Goal: Find specific page/section: Find specific page/section

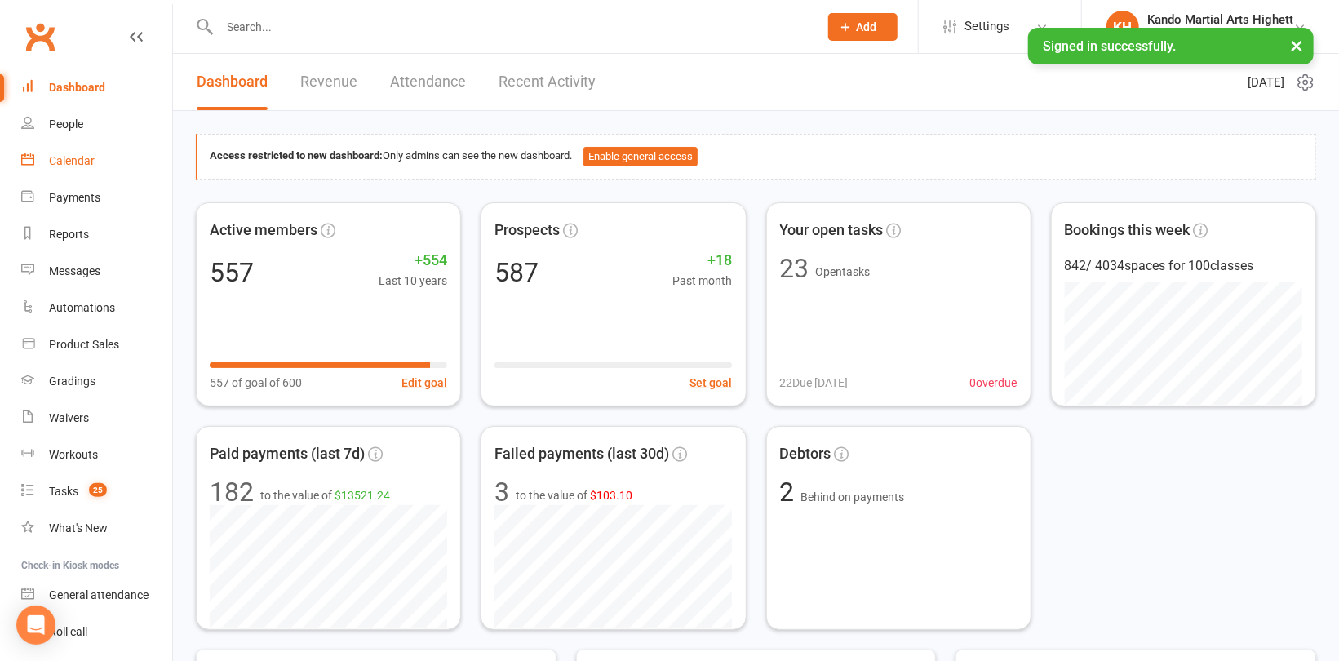
click at [76, 160] on div "Calendar" at bounding box center [72, 160] width 46 height 13
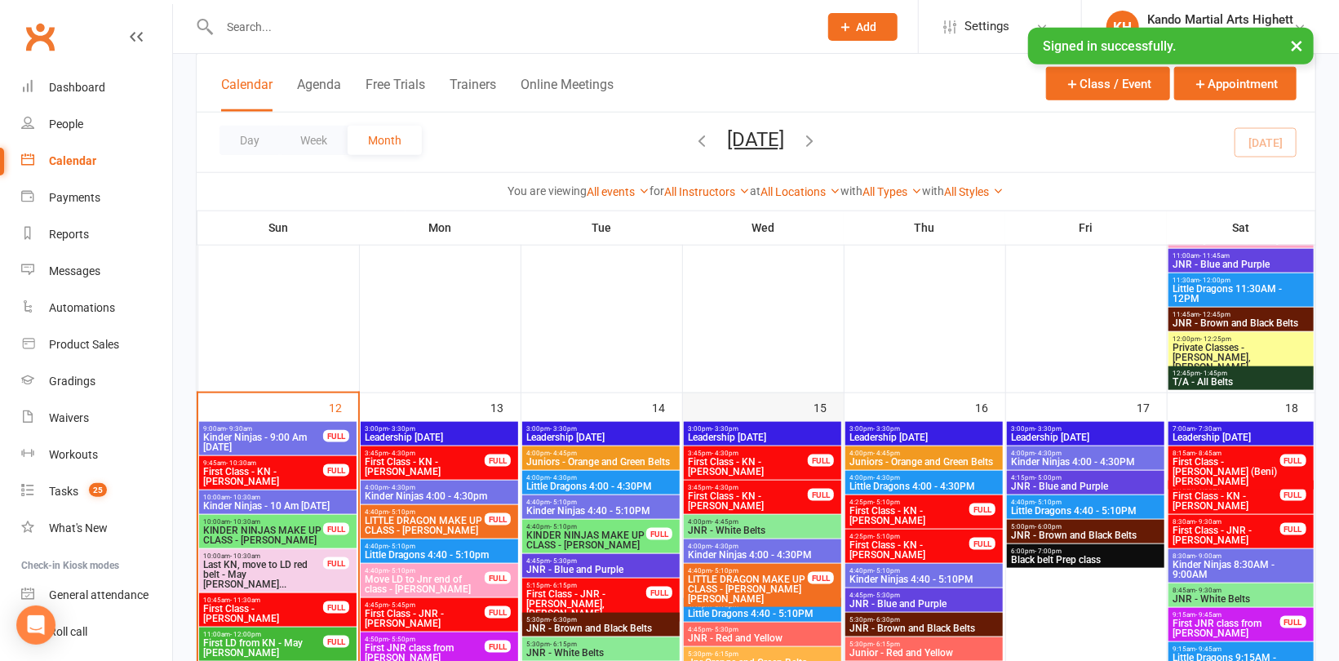
scroll to position [898, 0]
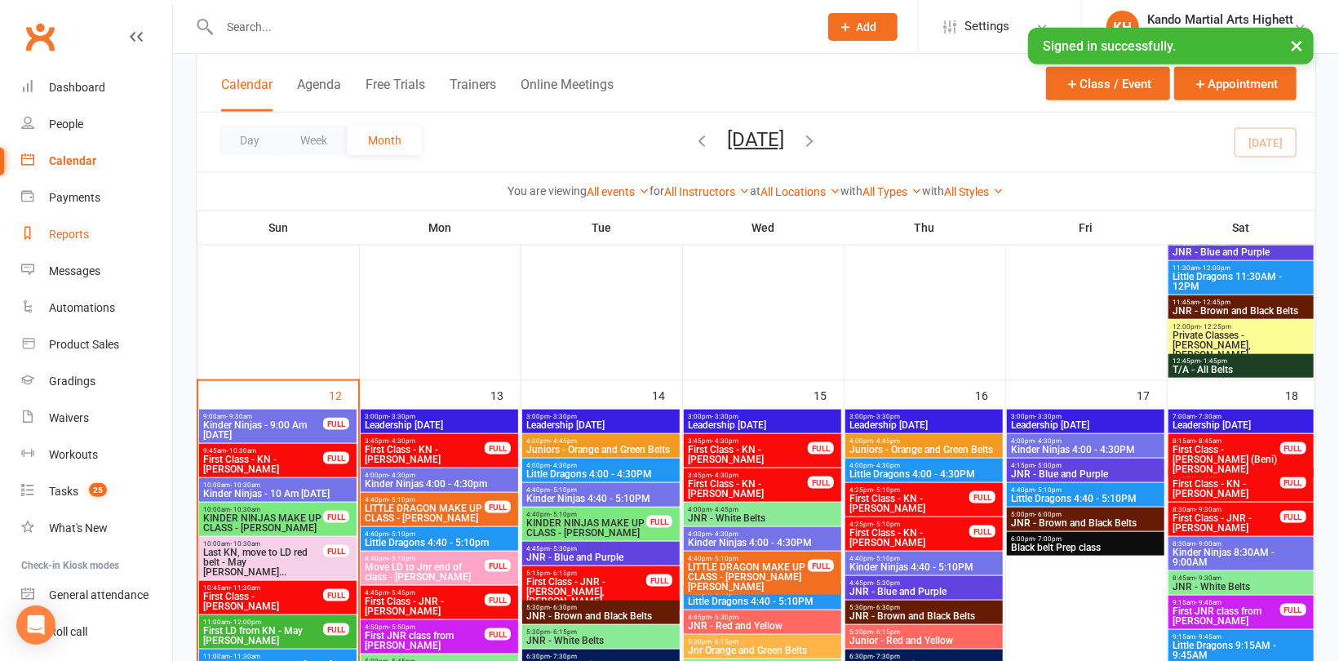
click at [56, 229] on div "Reports" at bounding box center [69, 234] width 40 height 13
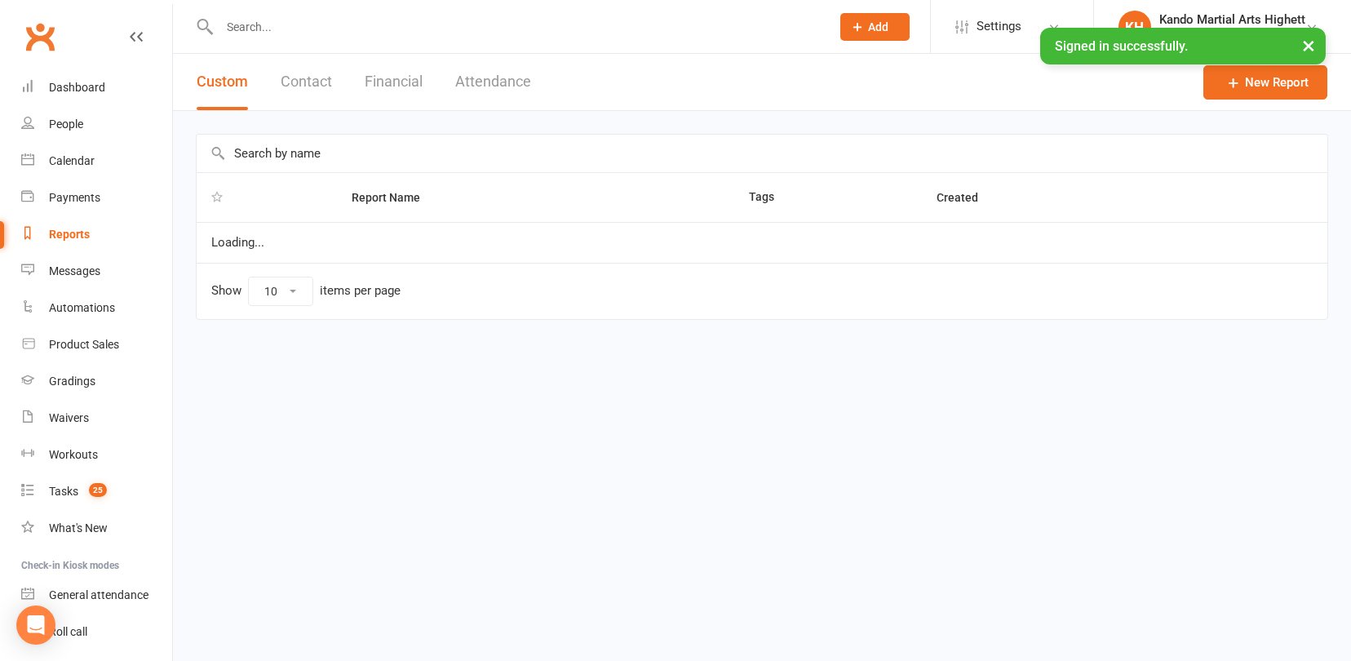
select select "100"
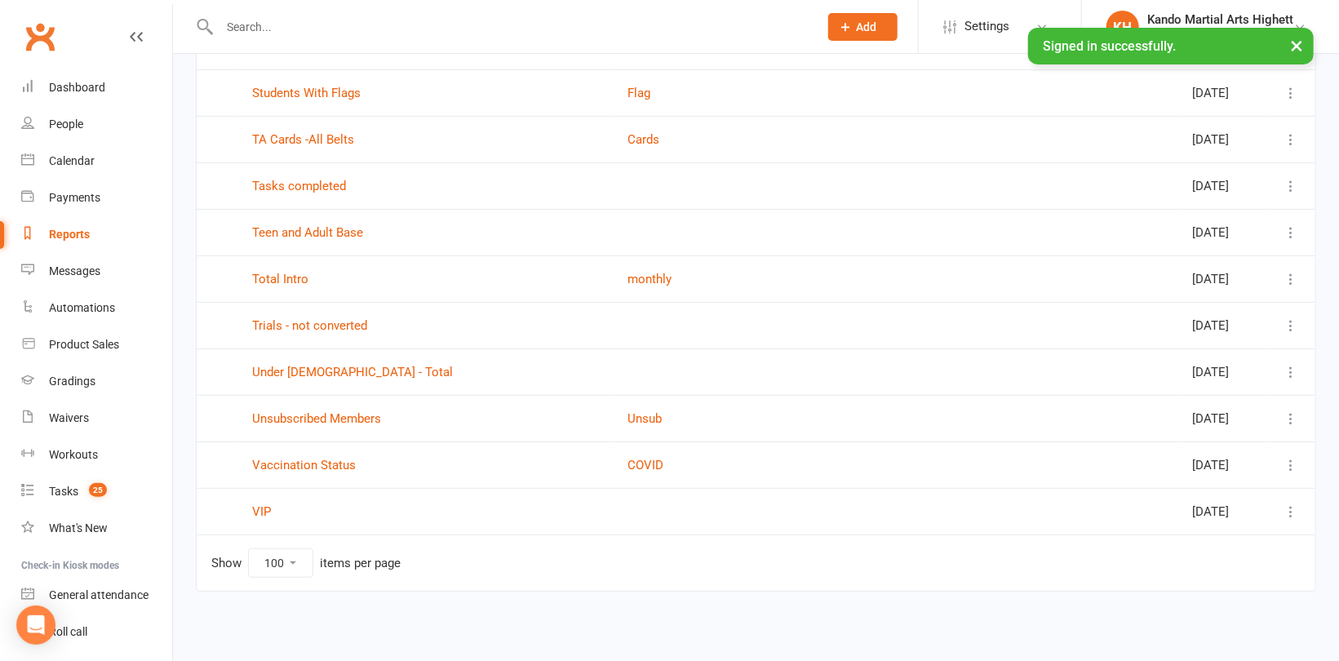
scroll to position [3917, 0]
click at [287, 286] on link "Total Intro" at bounding box center [280, 279] width 56 height 15
